Goal: Task Accomplishment & Management: Use online tool/utility

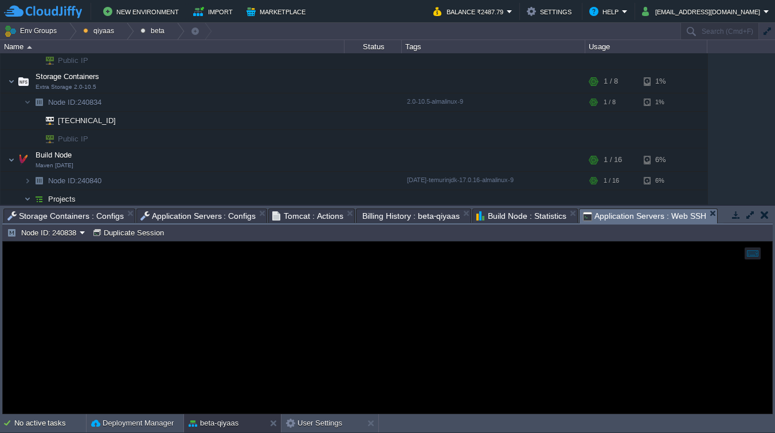
scroll to position [370, 0]
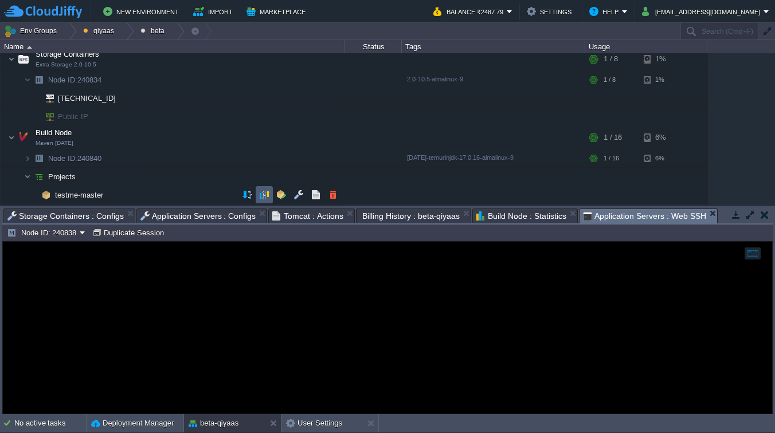
click at [259, 199] on button "button" at bounding box center [264, 195] width 10 height 10
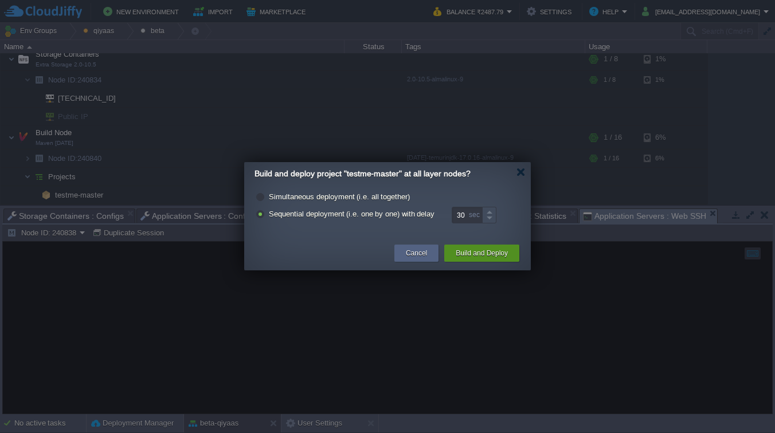
click at [480, 255] on button "Build and Deploy" at bounding box center [482, 253] width 52 height 11
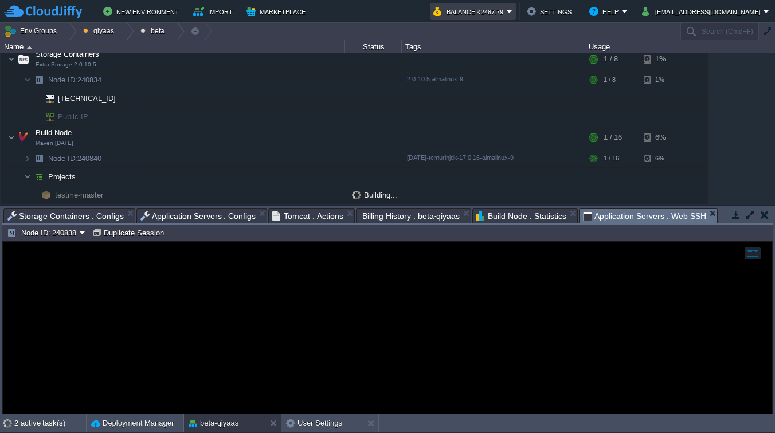
click at [507, 10] on button "Balance ₹2487.79" at bounding box center [469, 12] width 73 height 14
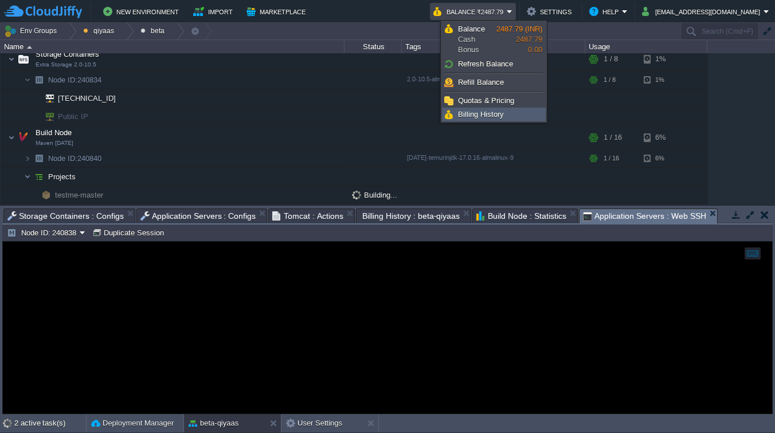
click at [489, 118] on span "Billing History" at bounding box center [481, 114] width 46 height 9
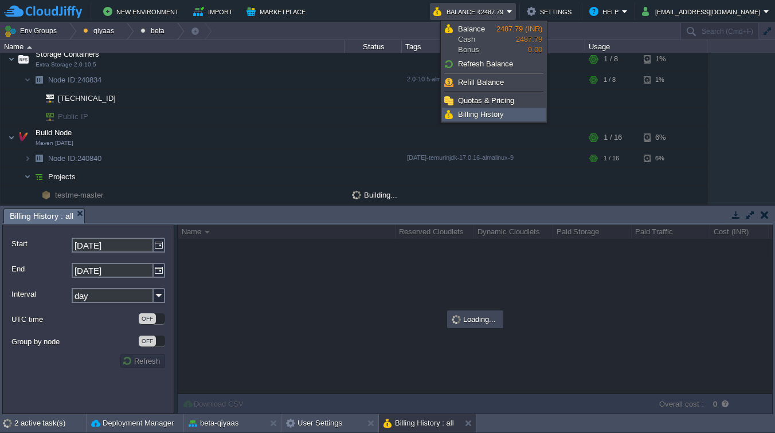
scroll to position [0, 0]
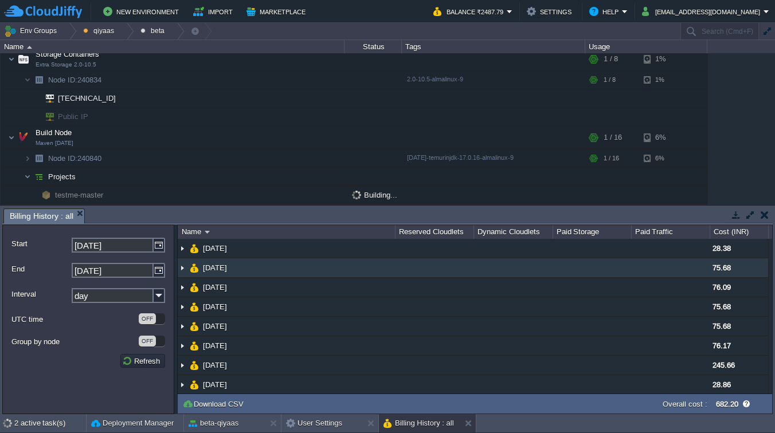
click at [181, 269] on img at bounding box center [182, 268] width 9 height 19
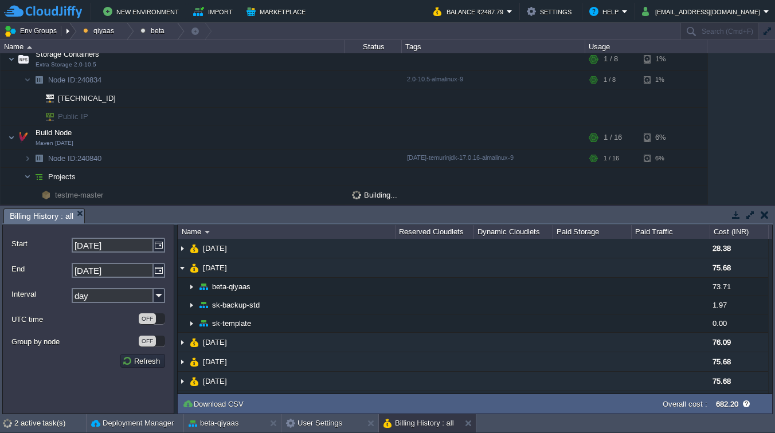
click at [48, 26] on button "Env Groups" at bounding box center [32, 31] width 57 height 16
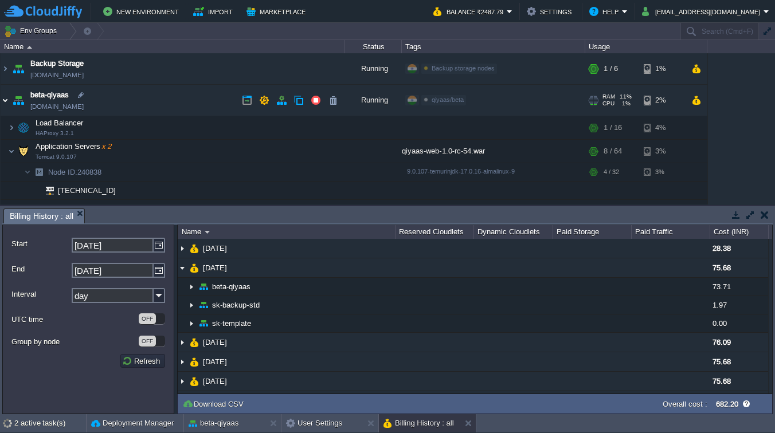
click at [4, 97] on img at bounding box center [5, 100] width 9 height 31
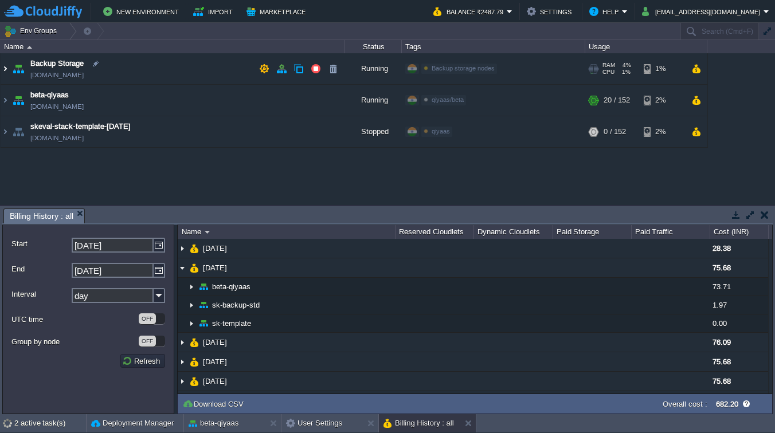
click at [4, 68] on img at bounding box center [5, 68] width 9 height 31
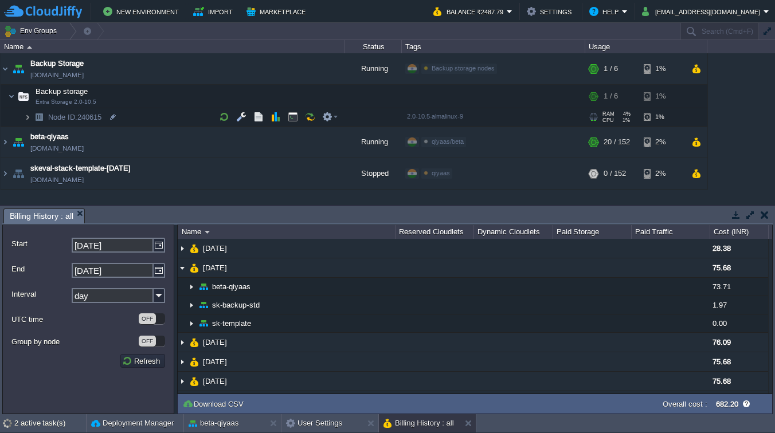
click at [30, 118] on img at bounding box center [27, 117] width 7 height 18
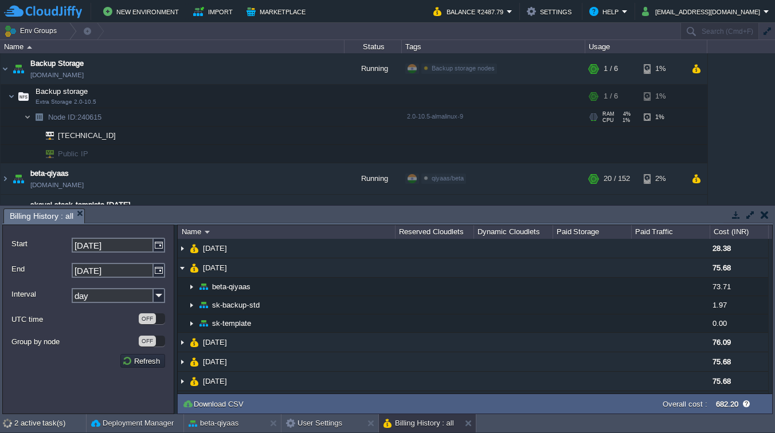
click at [30, 118] on img at bounding box center [27, 117] width 7 height 18
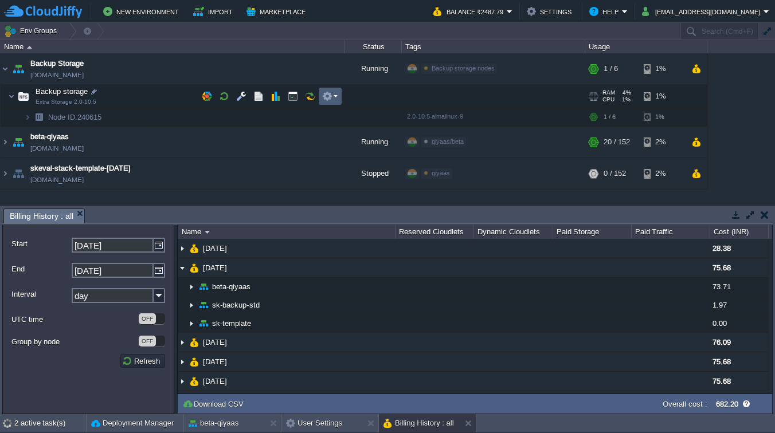
click at [336, 95] on em at bounding box center [329, 96] width 15 height 10
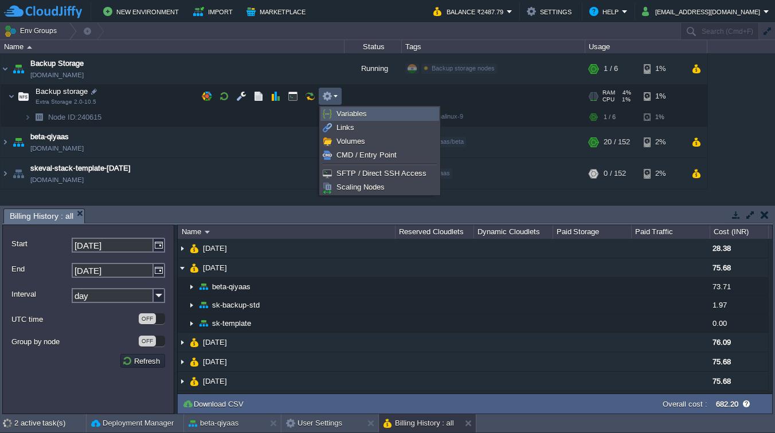
click at [338, 111] on span "Variables" at bounding box center [351, 113] width 30 height 9
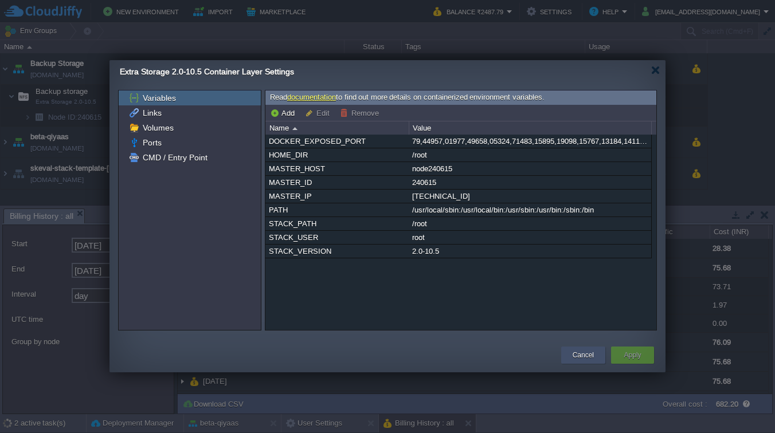
click at [591, 352] on button "Cancel" at bounding box center [583, 355] width 21 height 11
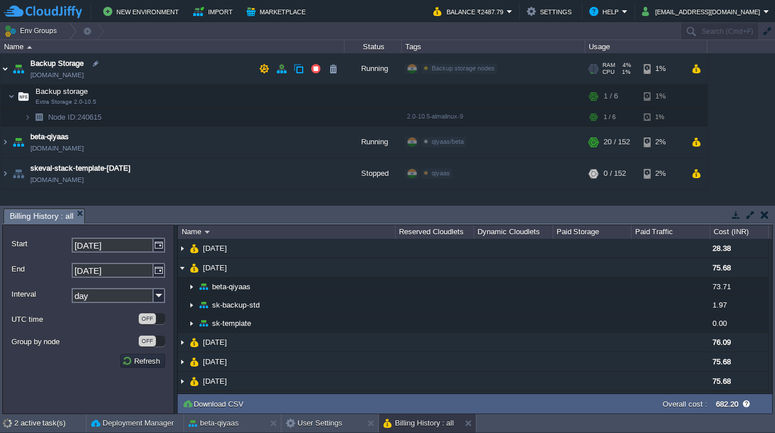
click at [5, 71] on img at bounding box center [5, 68] width 9 height 31
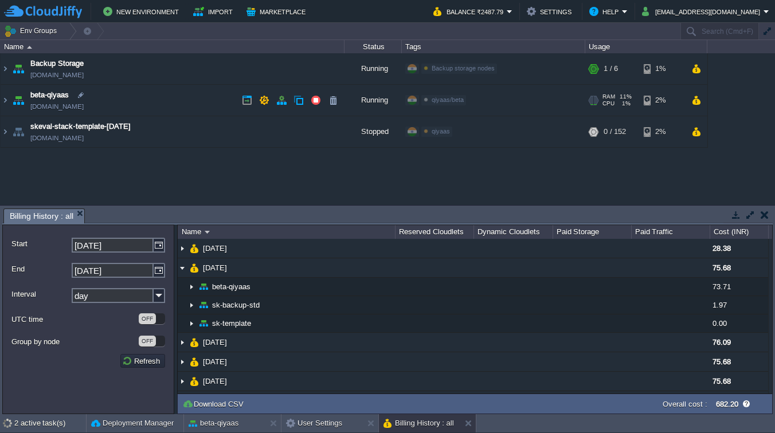
click at [451, 106] on div "qiyaas/beta Edit" at bounding box center [493, 101] width 179 height 32
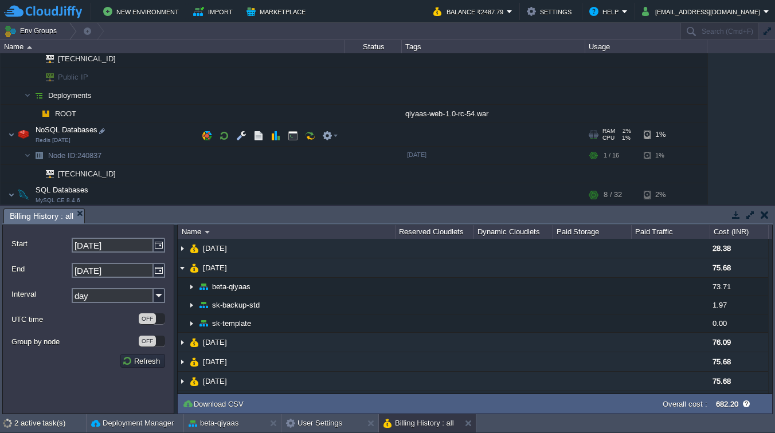
scroll to position [215, 0]
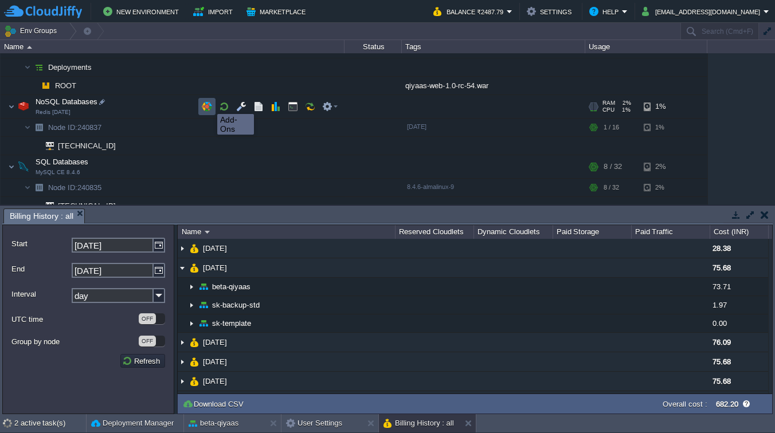
click at [209, 106] on button "button" at bounding box center [207, 106] width 10 height 10
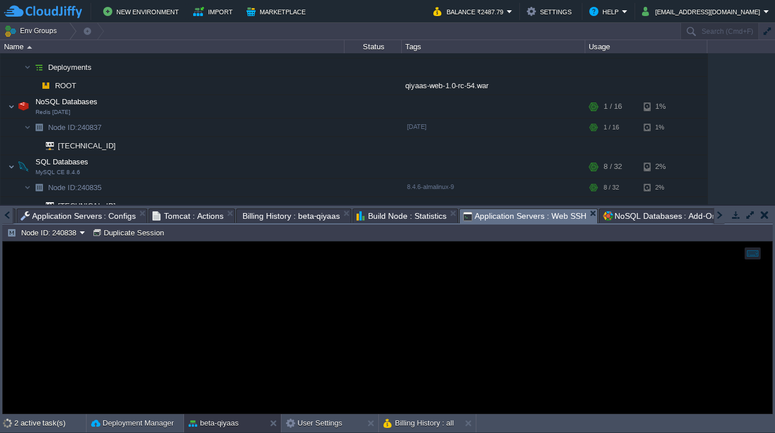
click at [552, 221] on span "Application Servers : Web SSH" at bounding box center [524, 216] width 123 height 14
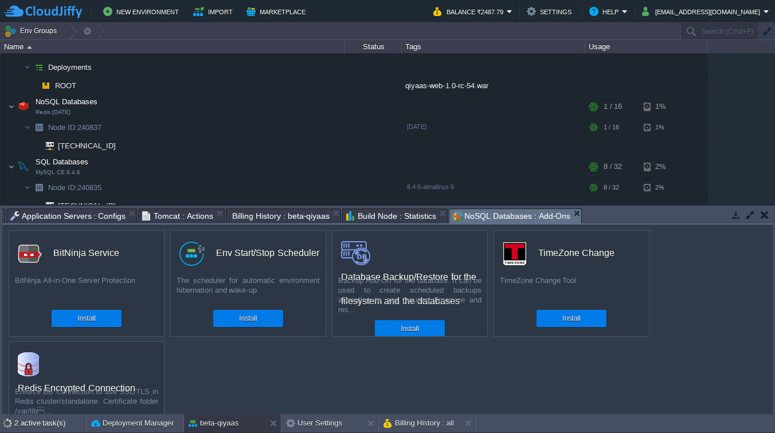
scroll to position [0, 0]
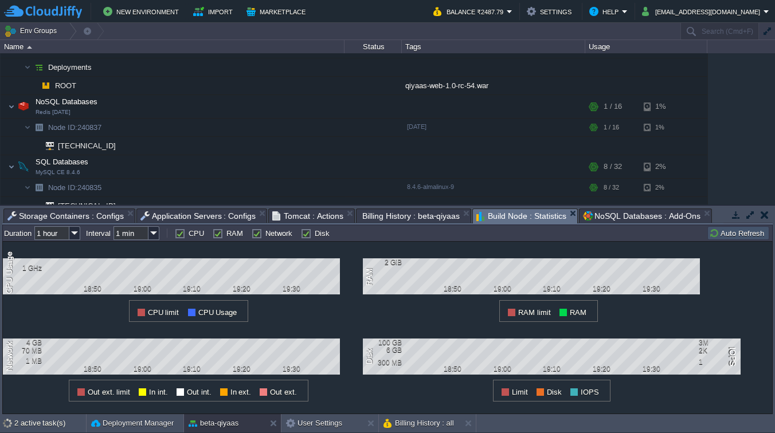
click at [494, 212] on span "Build Node : Statistics" at bounding box center [521, 216] width 90 height 14
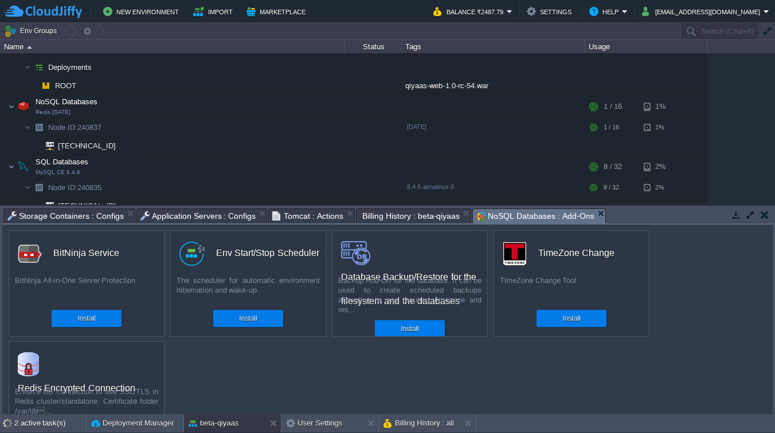
click at [425, 218] on span "Billing History : beta-qiyaas" at bounding box center [410, 216] width 97 height 14
click at [315, 215] on span "Tomcat : Actions" at bounding box center [307, 216] width 71 height 14
click at [171, 216] on span "Application Servers : Configs" at bounding box center [198, 216] width 116 height 14
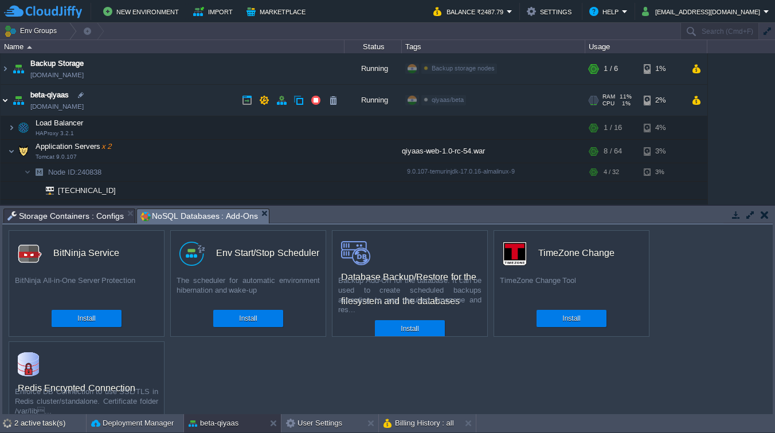
click at [6, 101] on img at bounding box center [5, 100] width 9 height 31
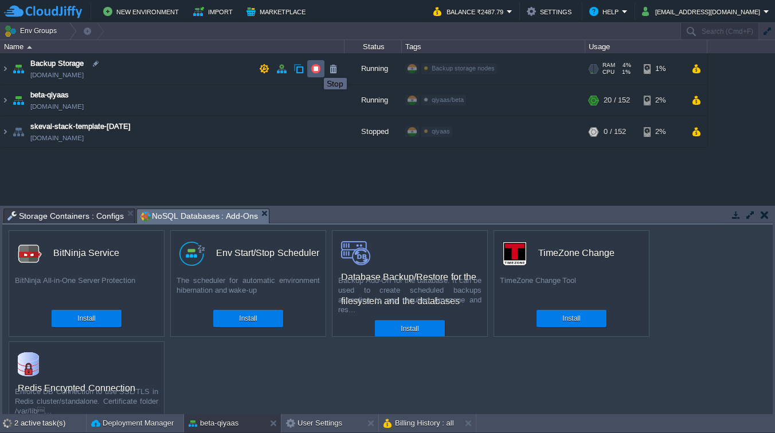
click at [315, 68] on button "button" at bounding box center [316, 69] width 10 height 10
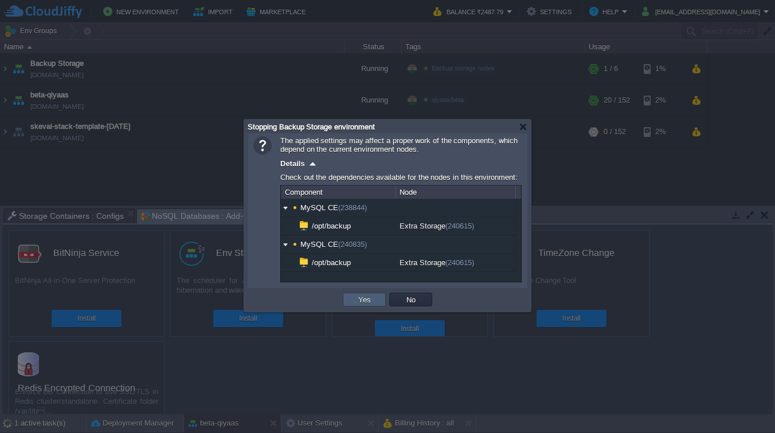
scroll to position [397, 0]
click at [363, 297] on button "Yes" at bounding box center [364, 300] width 19 height 10
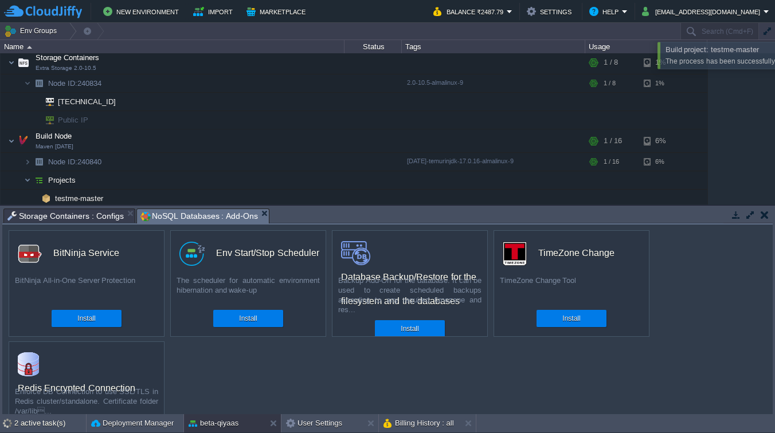
click at [764, 53] on div "Build project: testme-master The process has been successfully finished." at bounding box center [743, 56] width 172 height 28
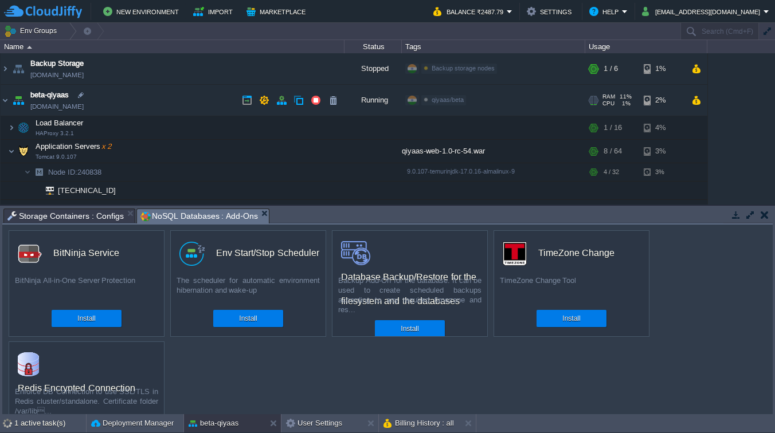
click at [444, 101] on span "qiyaas/beta" at bounding box center [448, 99] width 32 height 7
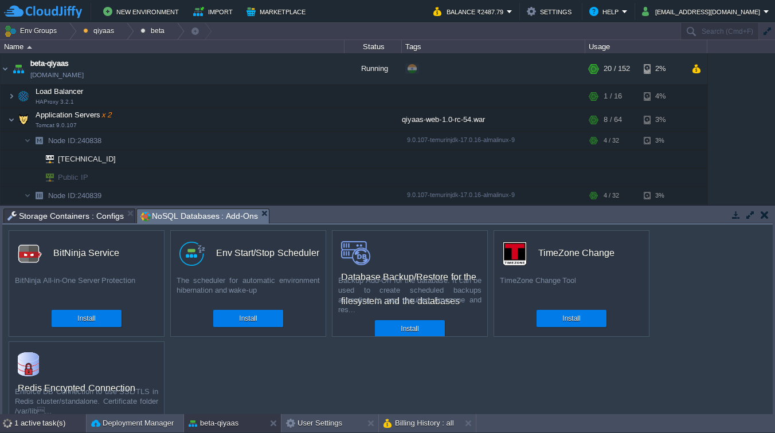
click at [34, 426] on div "1 active task(s)" at bounding box center [50, 423] width 72 height 18
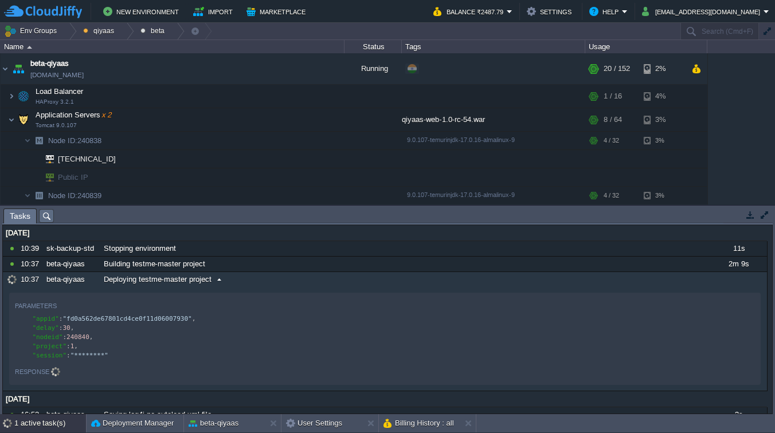
click at [218, 277] on span at bounding box center [219, 280] width 15 height 10
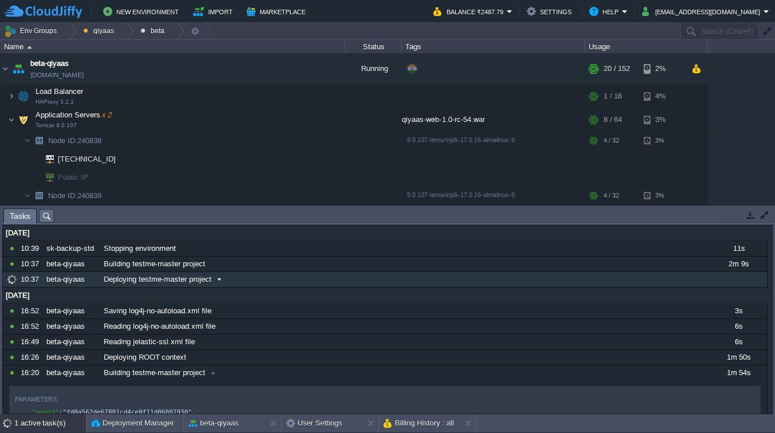
click at [220, 282] on span at bounding box center [219, 280] width 15 height 10
click at [46, 33] on button "Env Groups" at bounding box center [32, 31] width 57 height 16
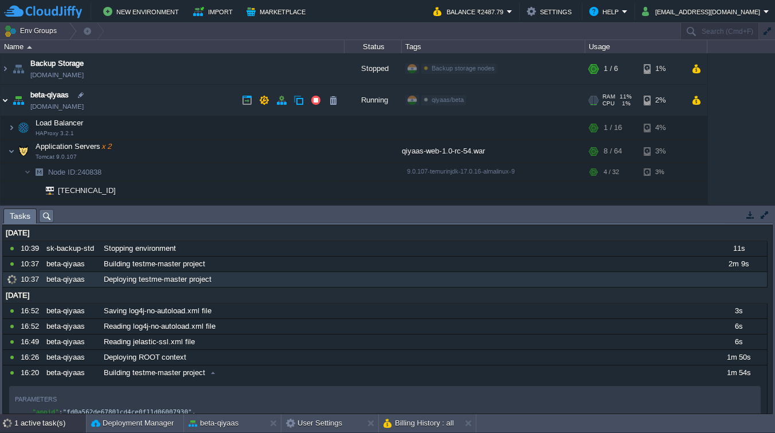
click at [6, 101] on img at bounding box center [5, 100] width 9 height 31
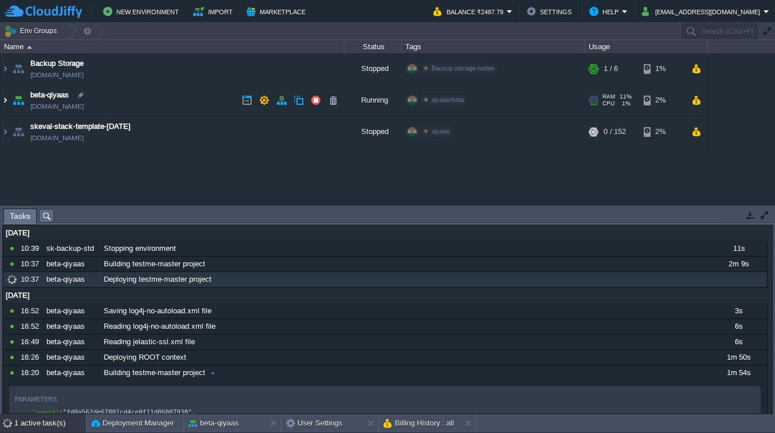
click at [7, 103] on img at bounding box center [5, 100] width 9 height 31
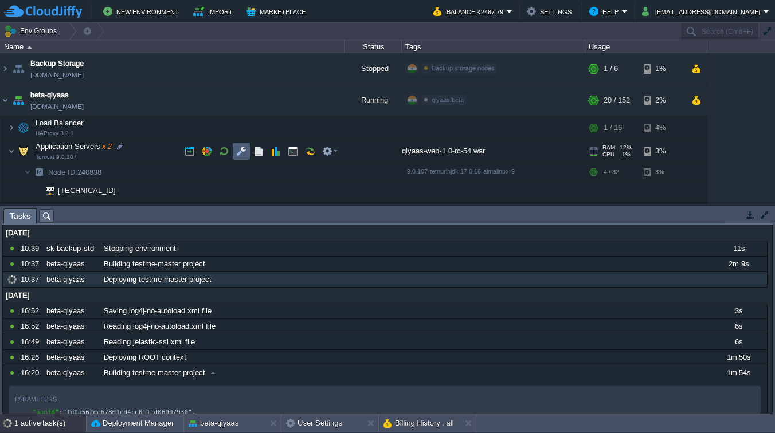
click at [241, 152] on button "button" at bounding box center [241, 151] width 10 height 10
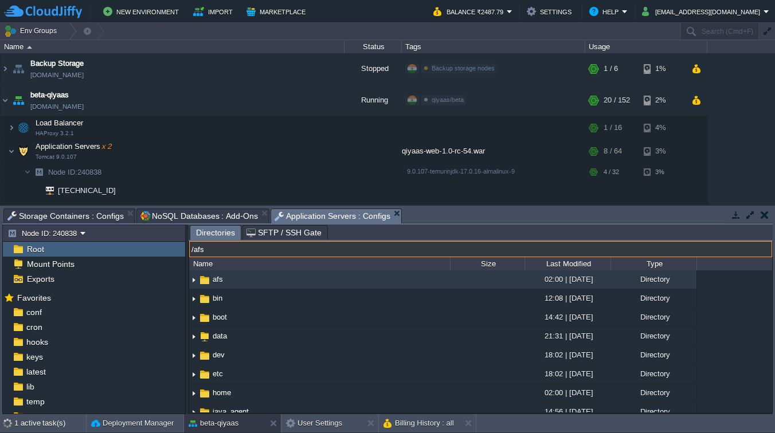
click at [279, 254] on input "/afs" at bounding box center [480, 249] width 583 height 16
paste input "opt/tomcat/conf/jelastic-ssl.xml"
type input "/opt/tomcat/conf/jelastic-ssl.xml"
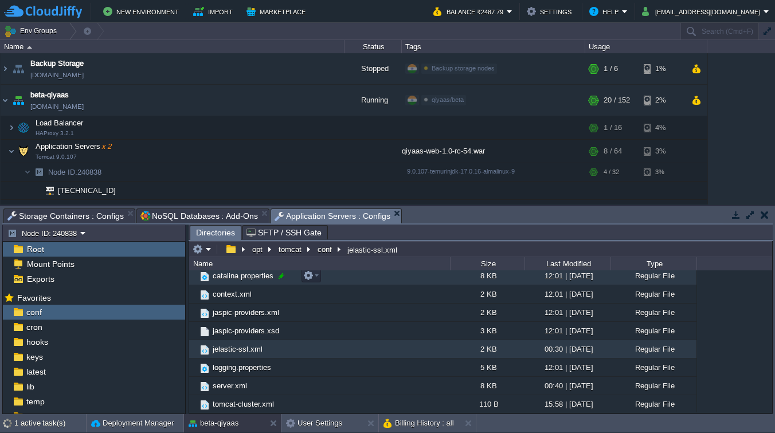
scroll to position [61, 0]
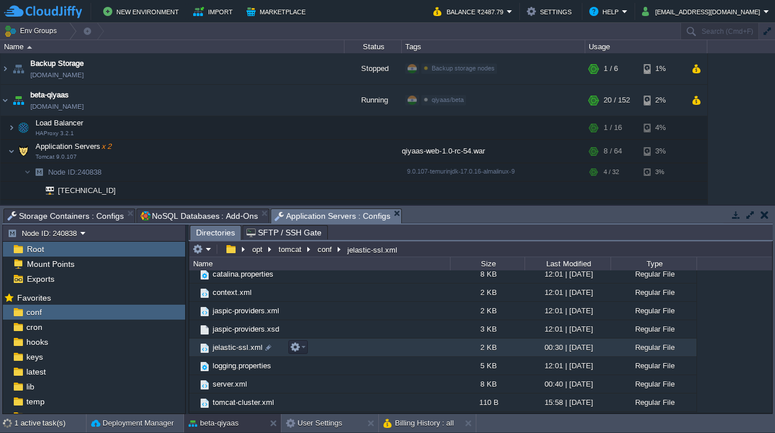
click at [233, 350] on span "jelastic-ssl.xml" at bounding box center [237, 348] width 53 height 10
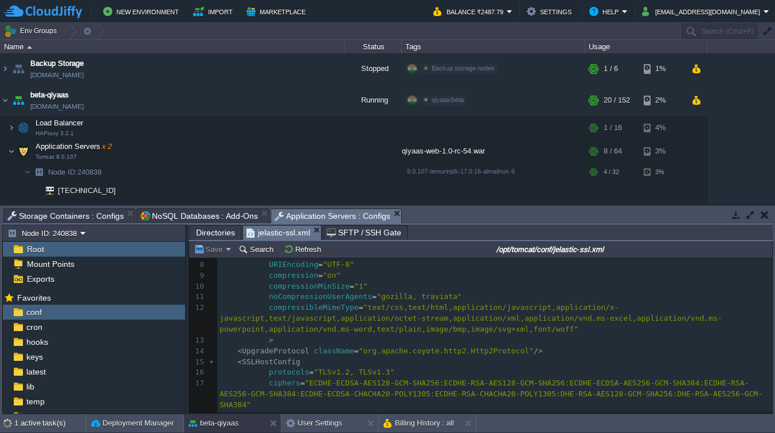
scroll to position [0, 0]
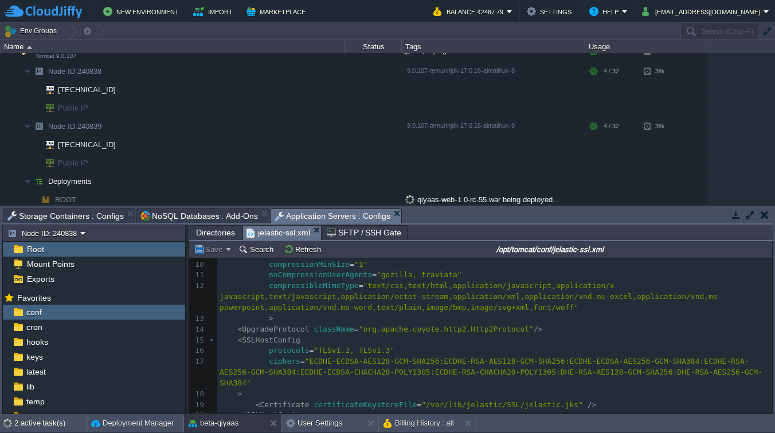
type textarea "<Connector port="8743" protocol="org.apache.coyote.http11.Http11NioProtocol" ss…"
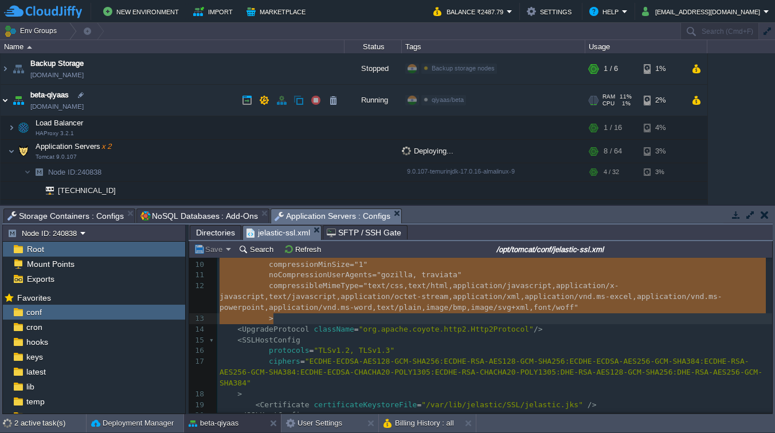
click at [5, 99] on img at bounding box center [5, 100] width 9 height 31
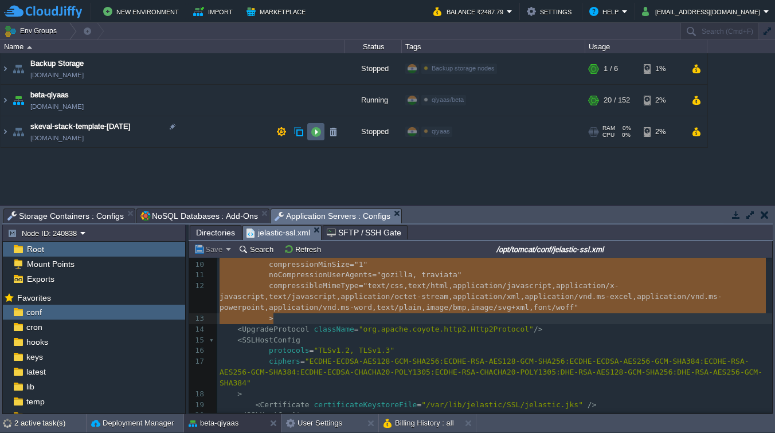
click at [318, 134] on button "button" at bounding box center [316, 132] width 10 height 10
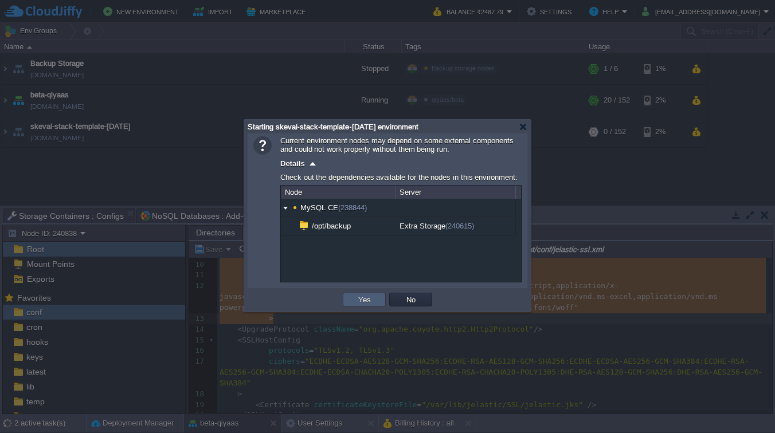
click at [365, 303] on button "Yes" at bounding box center [364, 300] width 19 height 10
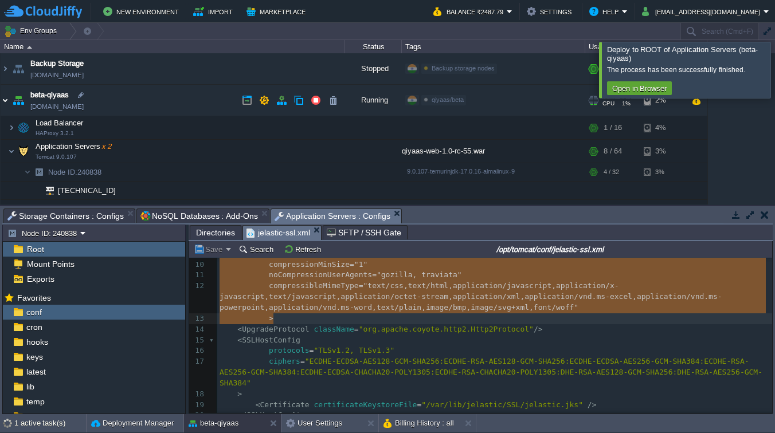
click at [5, 100] on img at bounding box center [5, 100] width 9 height 31
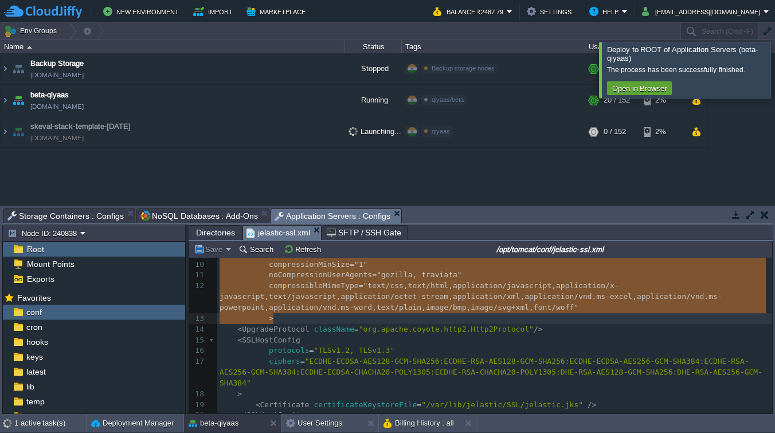
click at [774, 64] on div at bounding box center [789, 70] width 0 height 56
